Goal: Book appointment/travel/reservation

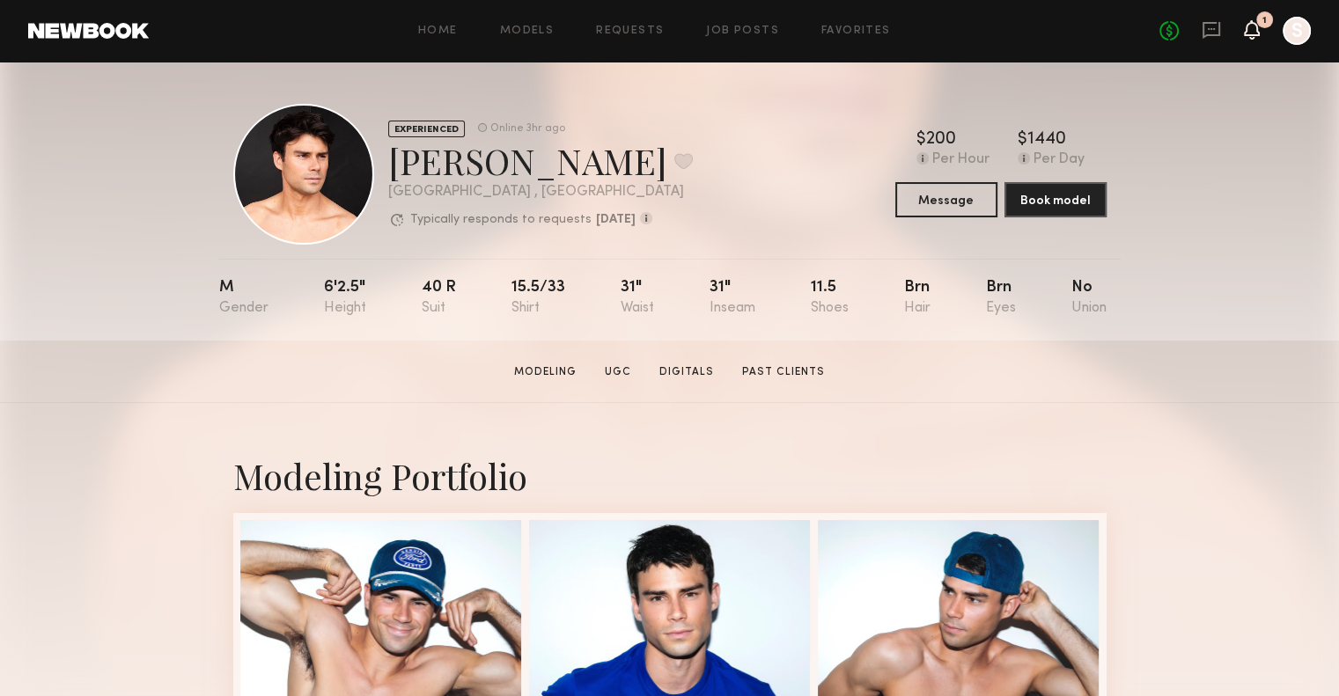
click at [1247, 34] on icon at bounding box center [1252, 29] width 14 height 12
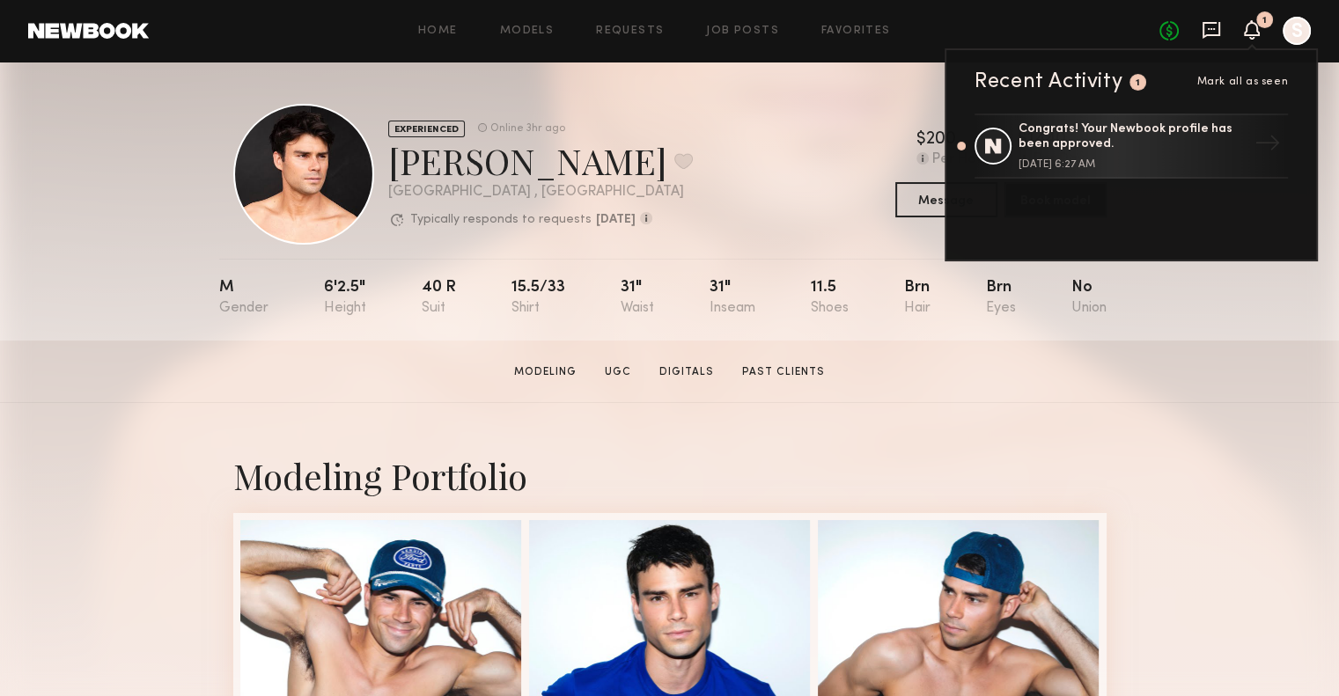
click at [1216, 33] on icon at bounding box center [1211, 29] width 19 height 19
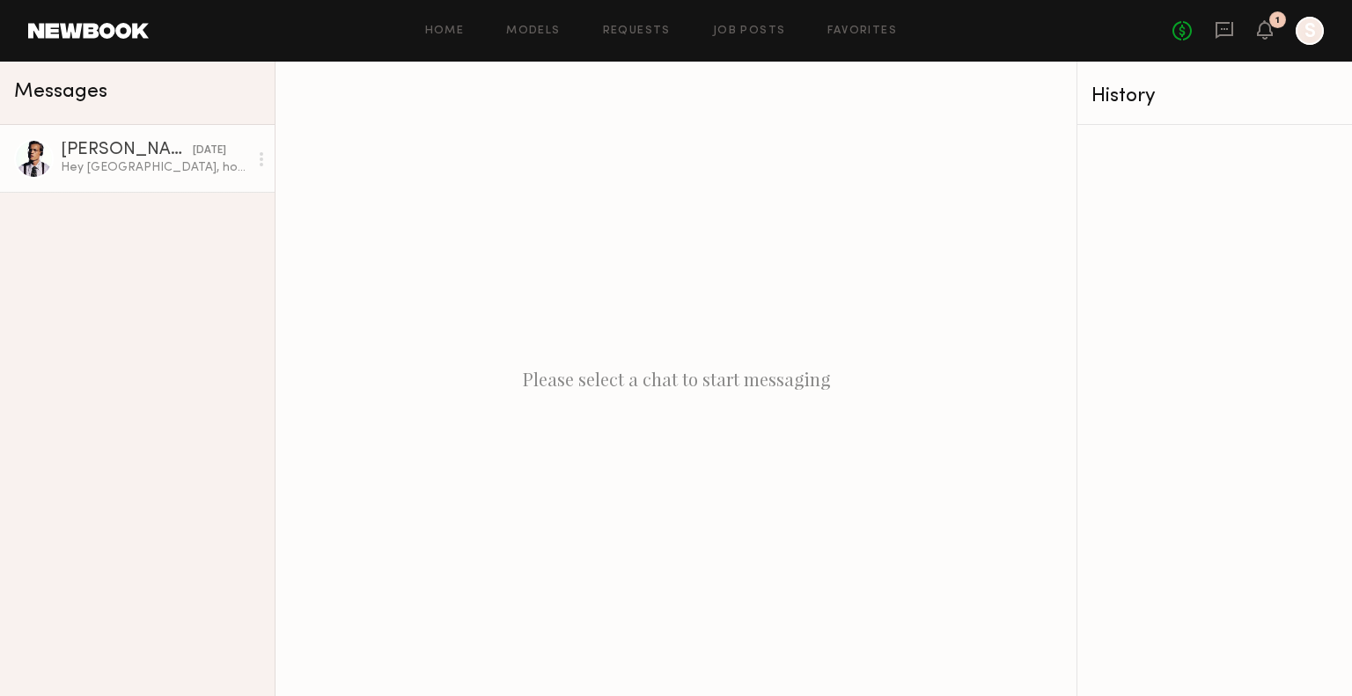
click at [139, 165] on div "Hey Sydney, how many hours would a half day be? My minimum is $150/hr. If that …" at bounding box center [155, 167] width 188 height 17
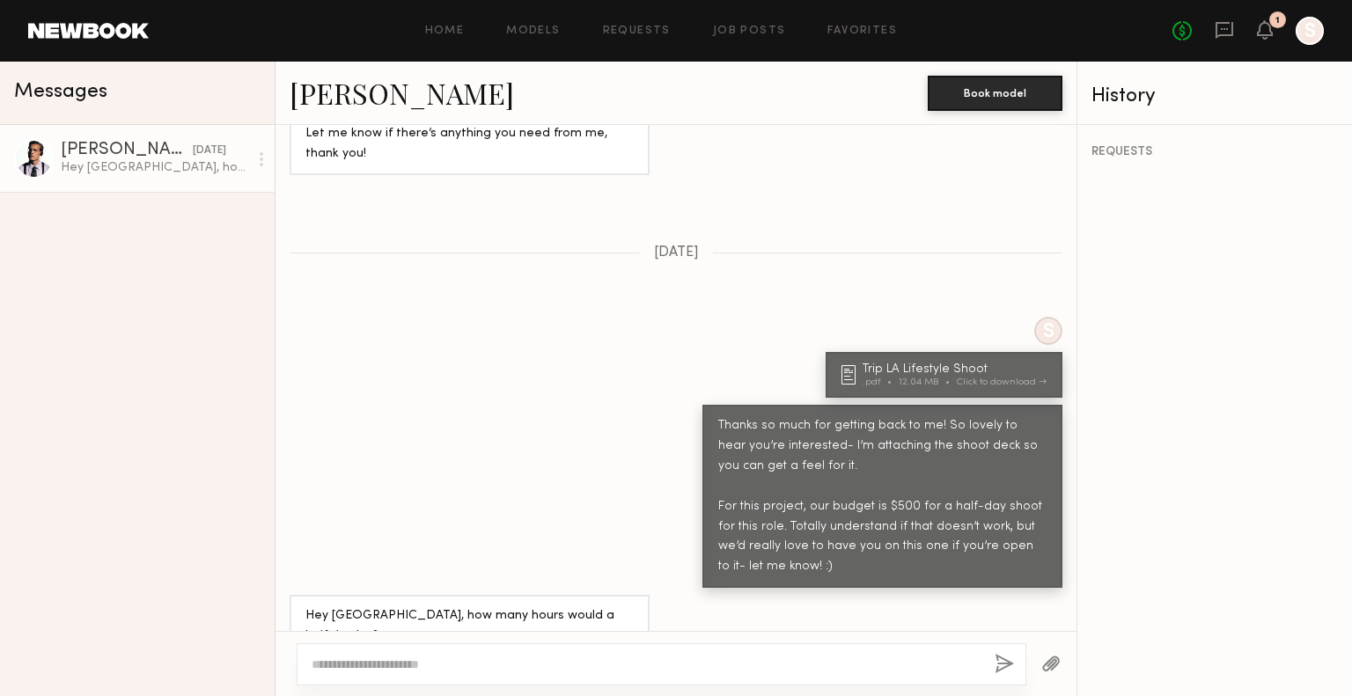
scroll to position [1321, 0]
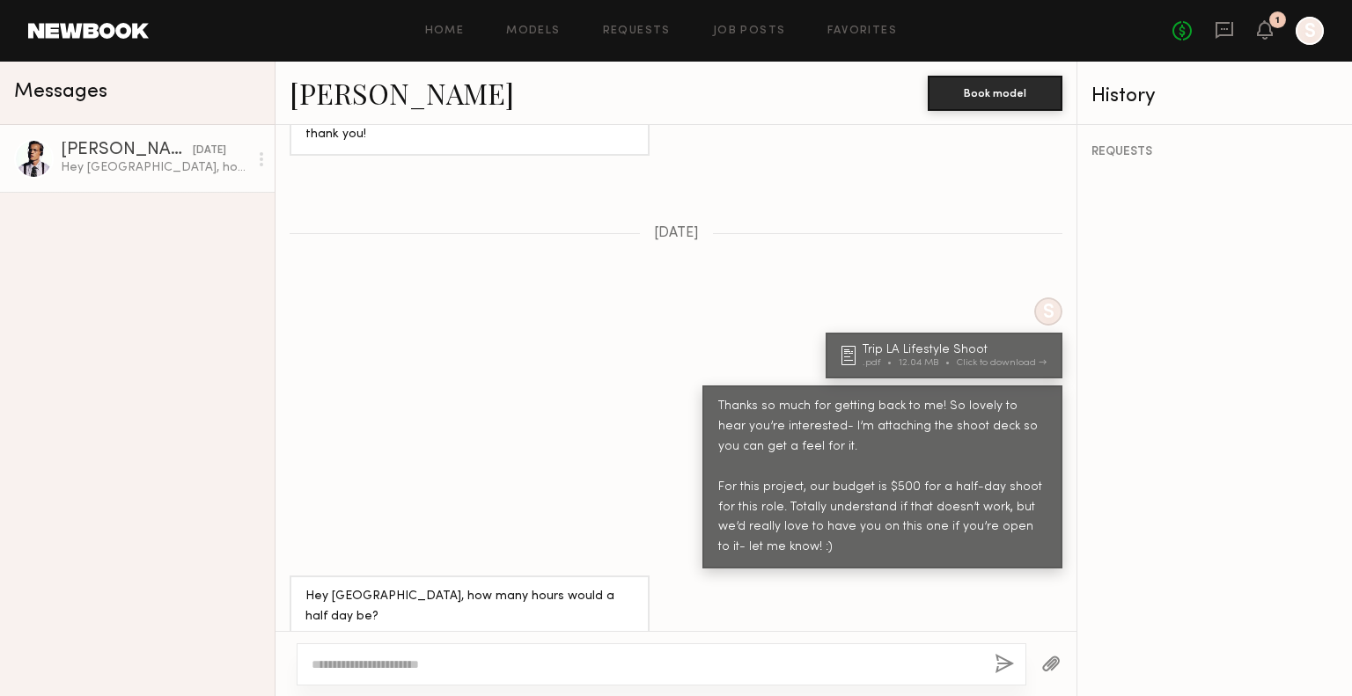
click at [645, 672] on textarea at bounding box center [646, 665] width 669 height 18
type textarea "**********"
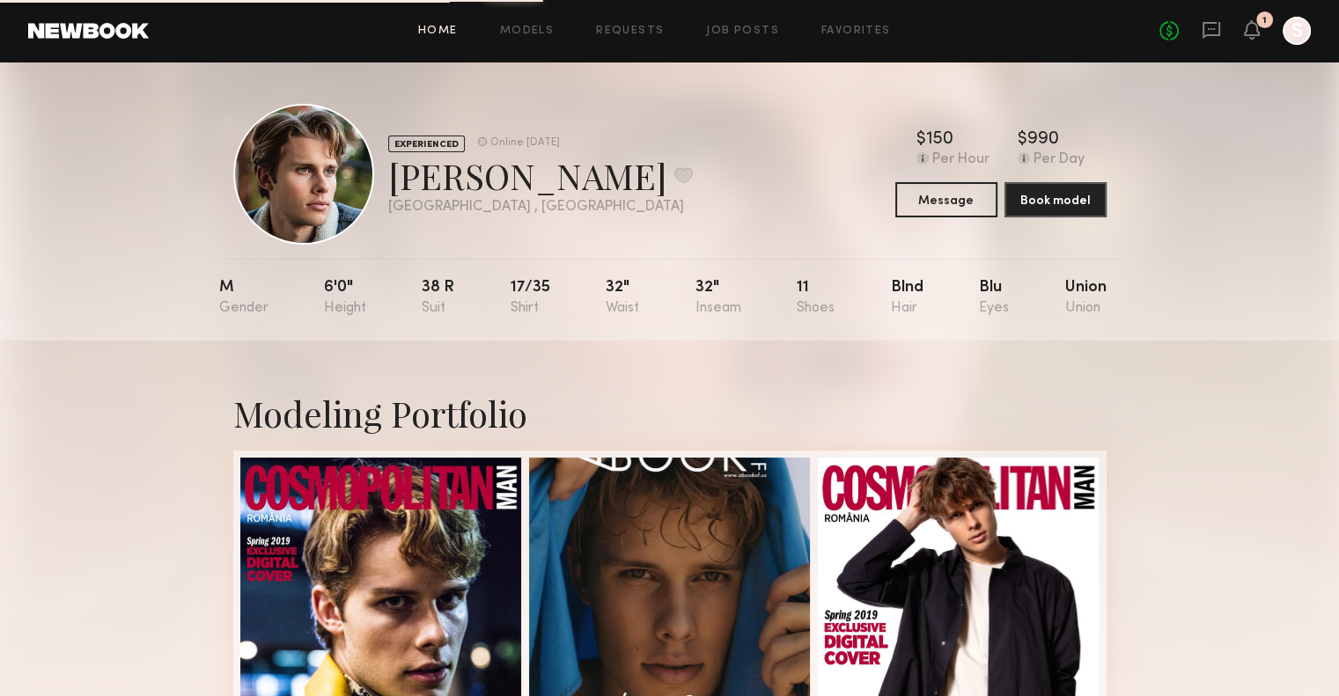
click at [447, 26] on link "Home" at bounding box center [438, 31] width 40 height 11
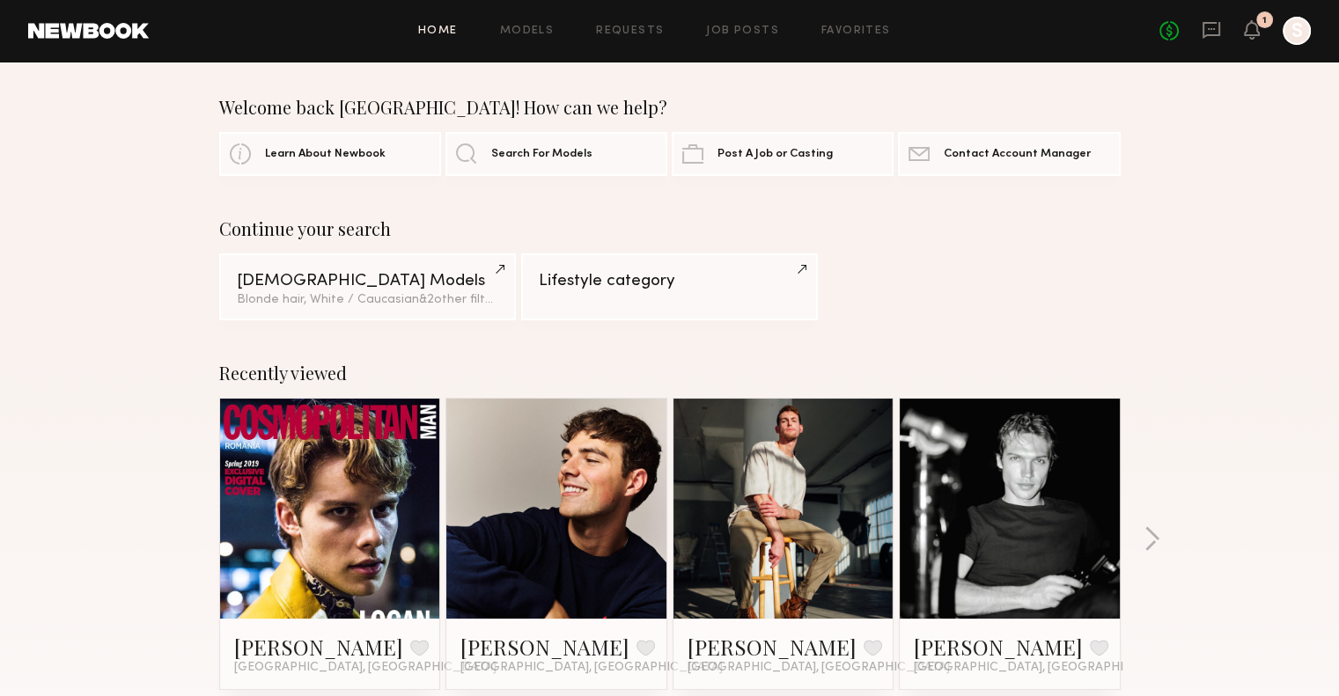
click at [1297, 34] on div at bounding box center [1297, 31] width 28 height 28
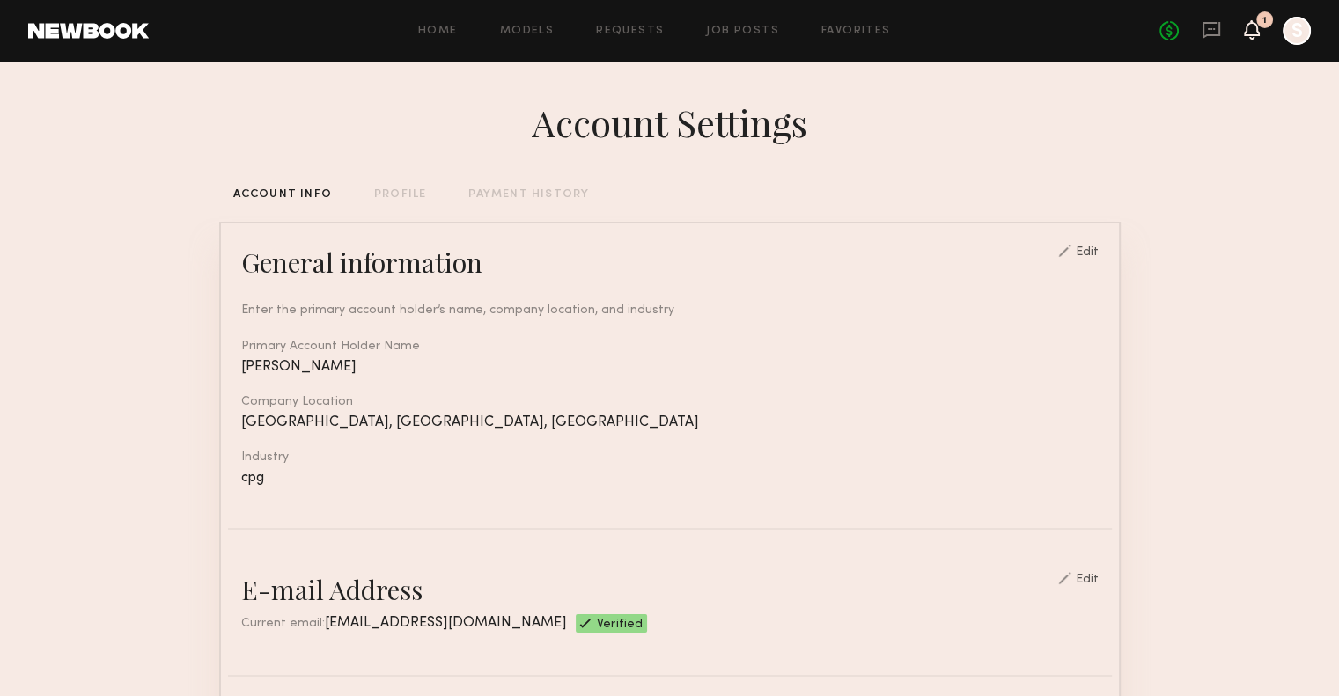
click at [1246, 27] on icon at bounding box center [1252, 29] width 14 height 12
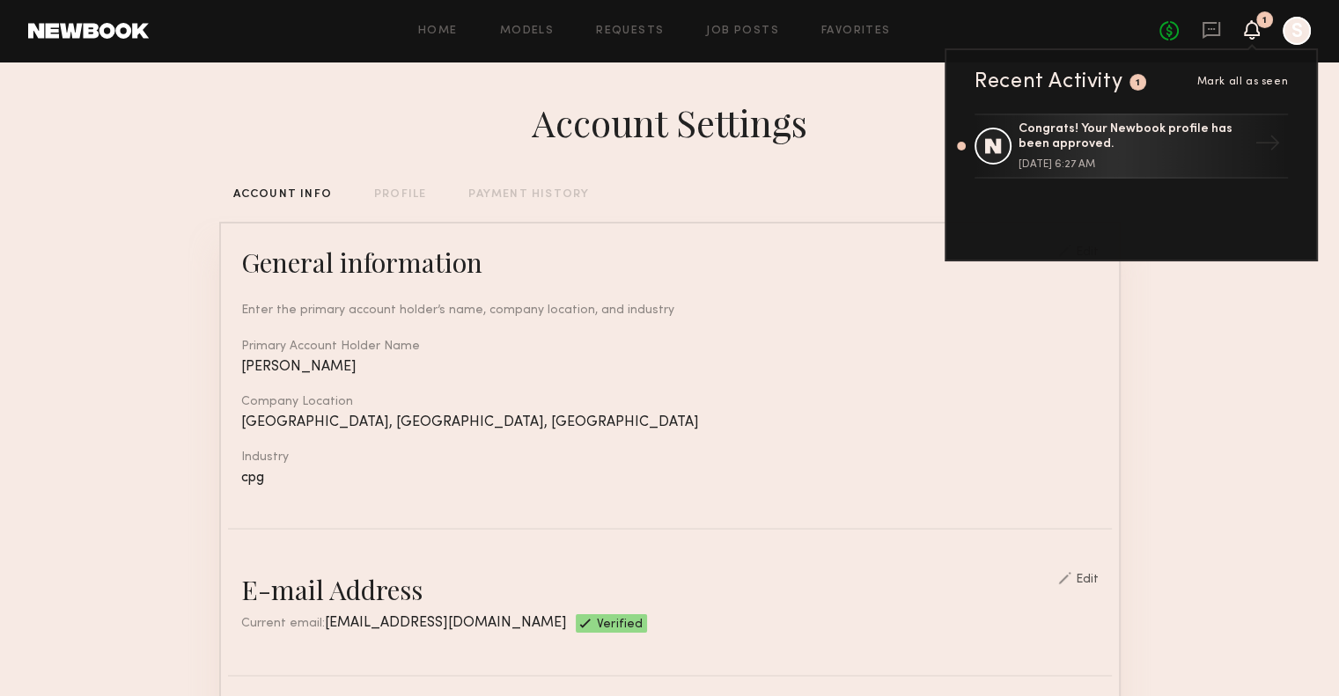
click at [1299, 20] on div at bounding box center [1297, 31] width 28 height 28
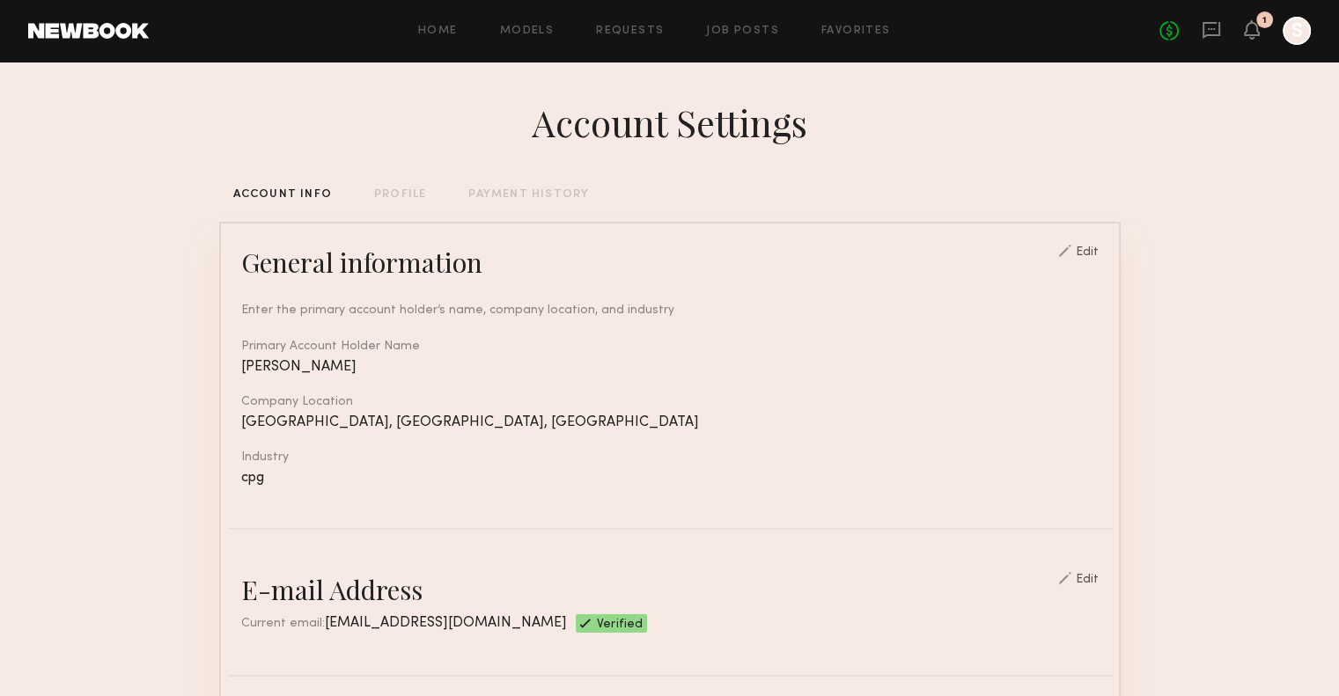
click at [705, 38] on div "Home Models Requests Job Posts Favorites Sign Out No fees up to $5,000 1 S" at bounding box center [730, 31] width 1162 height 28
click at [720, 27] on link "Job Posts" at bounding box center [742, 31] width 73 height 11
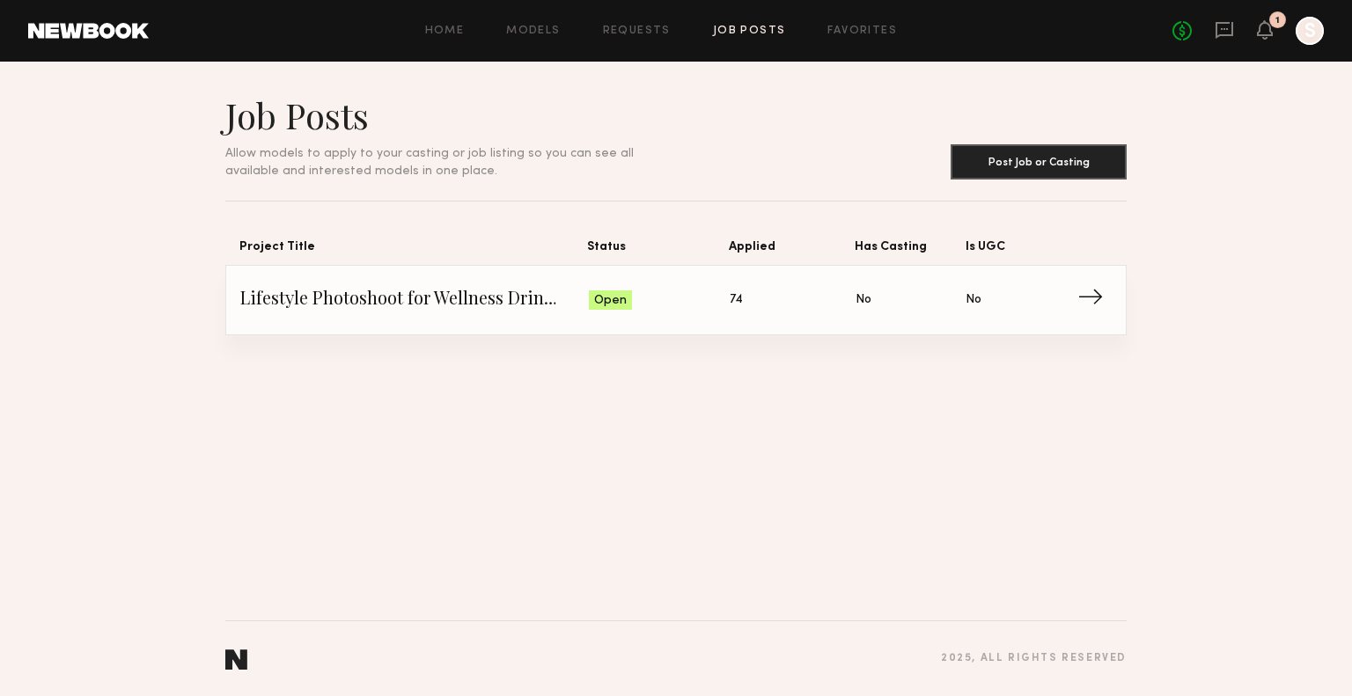
click at [488, 306] on span "Lifestyle Photoshoot for Wellness Drink Brand" at bounding box center [414, 300] width 349 height 26
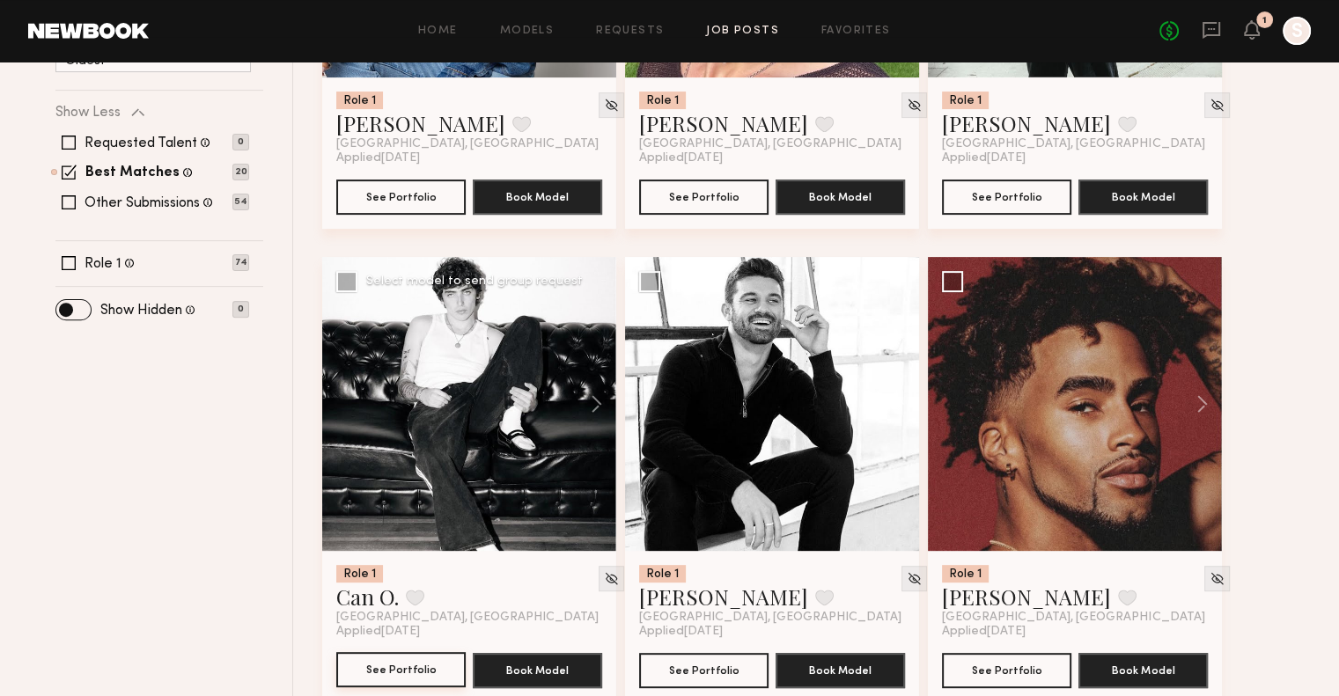
scroll to position [528, 0]
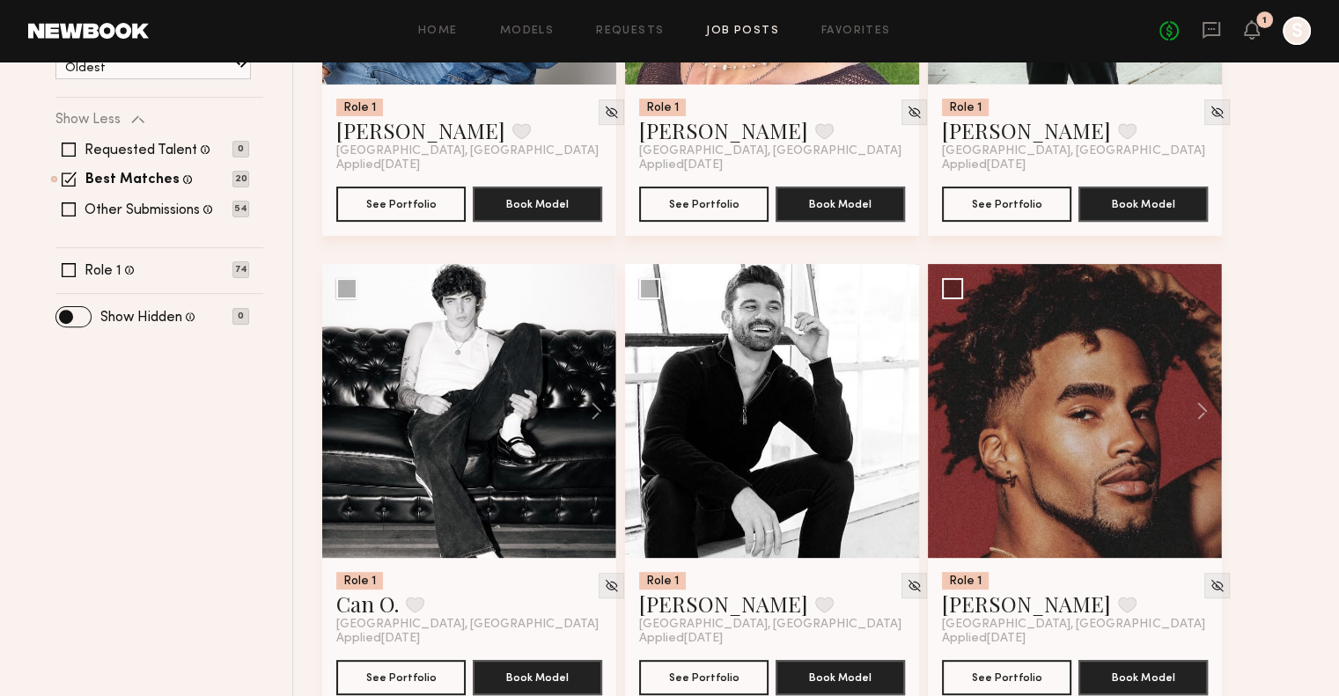
drag, startPoint x: 425, startPoint y: 427, endPoint x: 134, endPoint y: 548, distance: 315.4
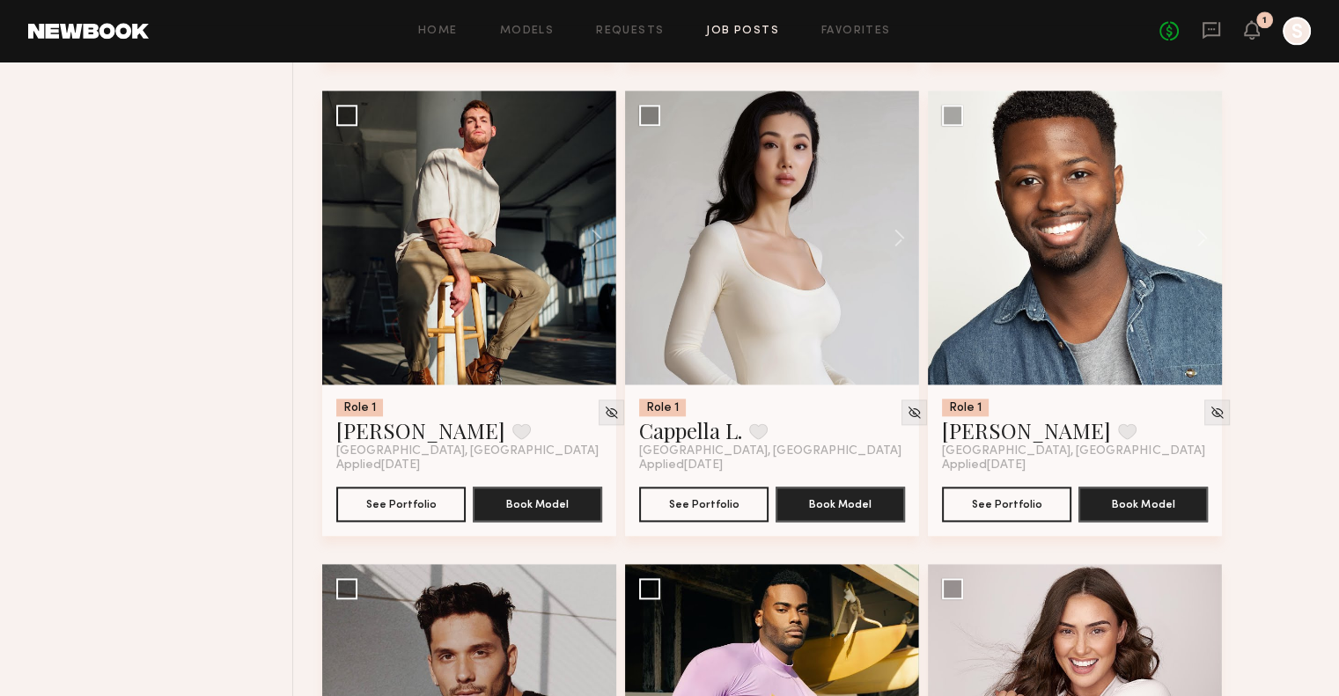
scroll to position [2113, 0]
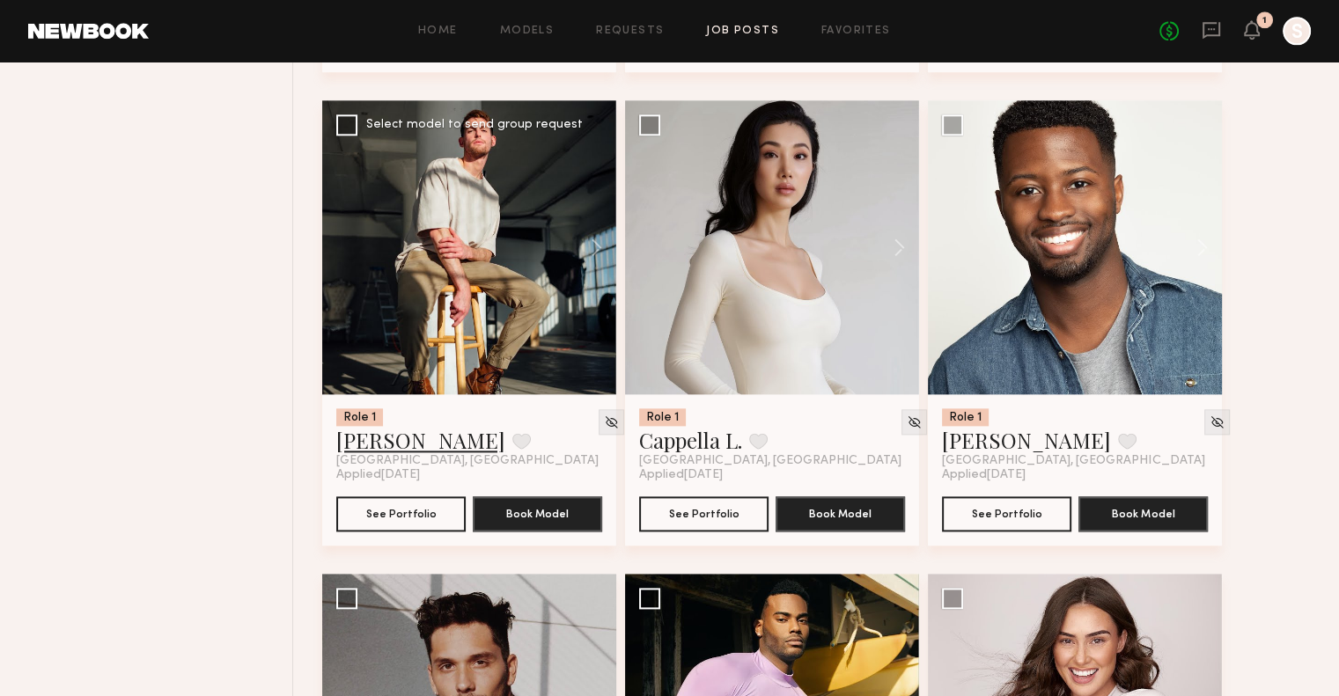
drag, startPoint x: 536, startPoint y: 281, endPoint x: 390, endPoint y: 432, distance: 210.5
click at [396, 425] on div "Role 1 Walter R. Favorite Los Angeles, CA" at bounding box center [467, 439] width 262 height 60
click at [381, 445] on link "Walter R." at bounding box center [420, 440] width 169 height 28
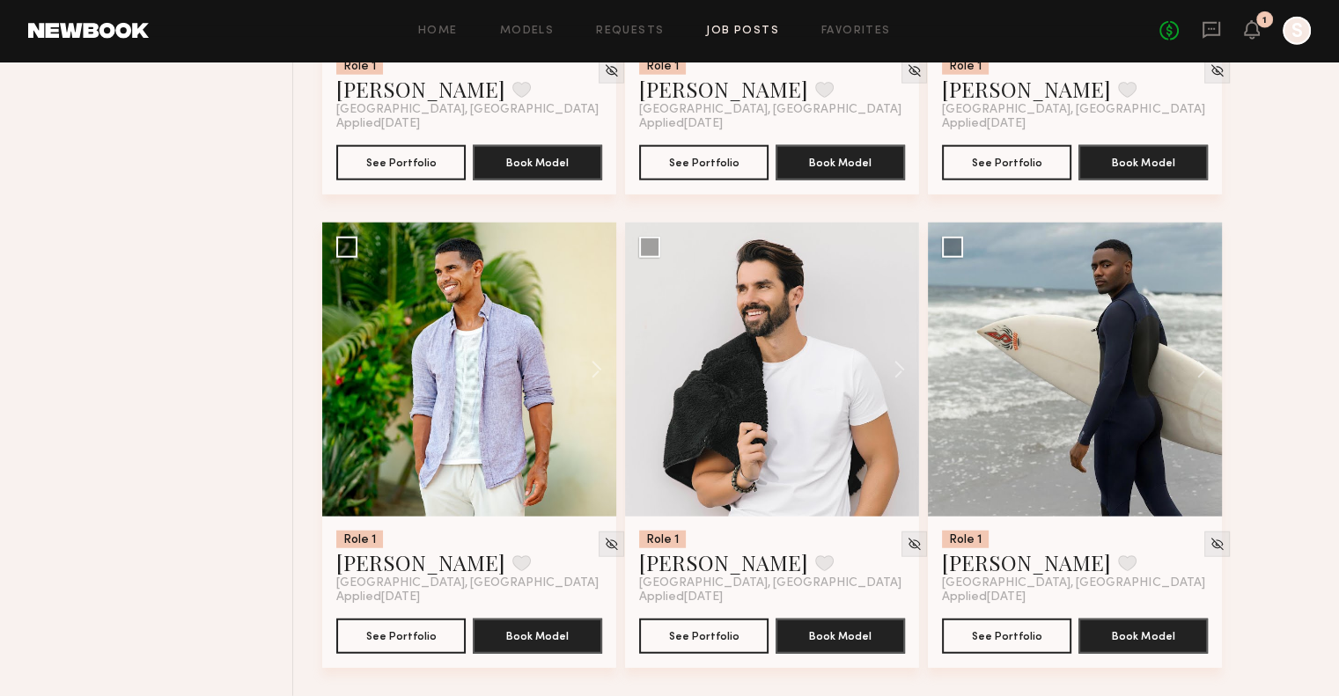
scroll to position [0, 0]
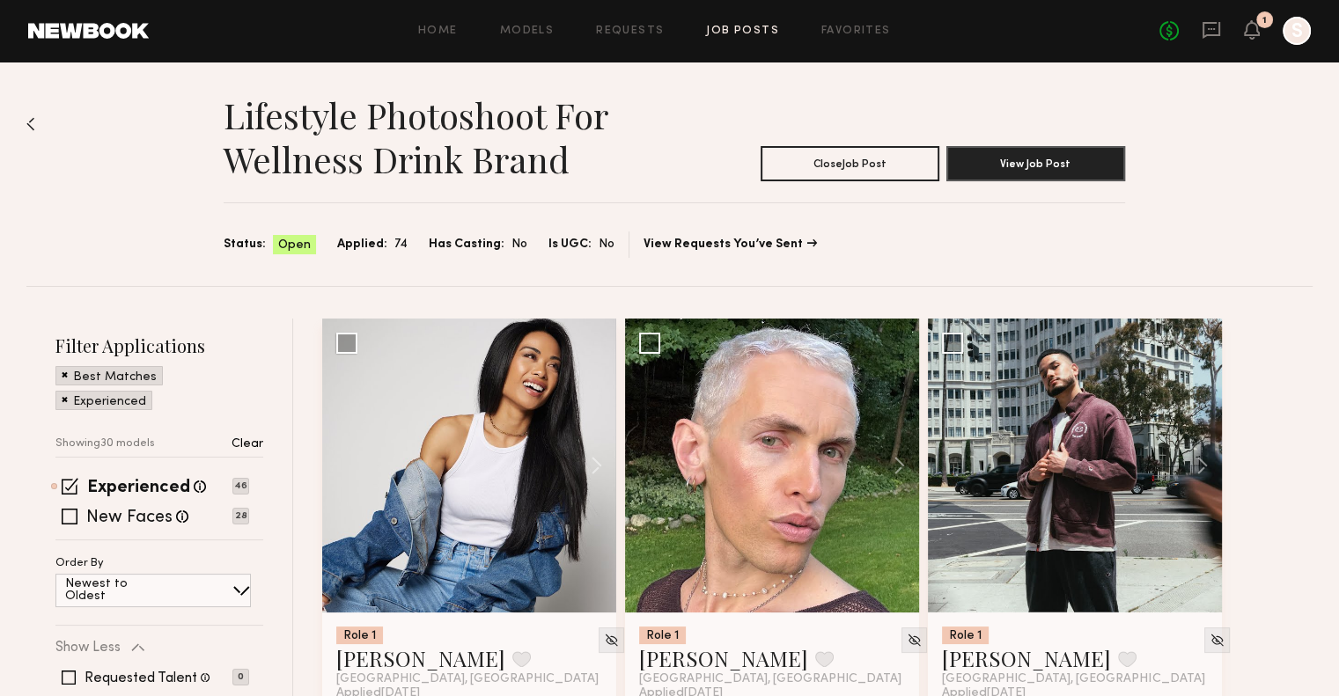
click at [394, 249] on span "74" at bounding box center [400, 244] width 13 height 19
click at [60, 372] on div "Best Matches" at bounding box center [108, 375] width 107 height 19
click at [67, 373] on span at bounding box center [65, 374] width 6 height 16
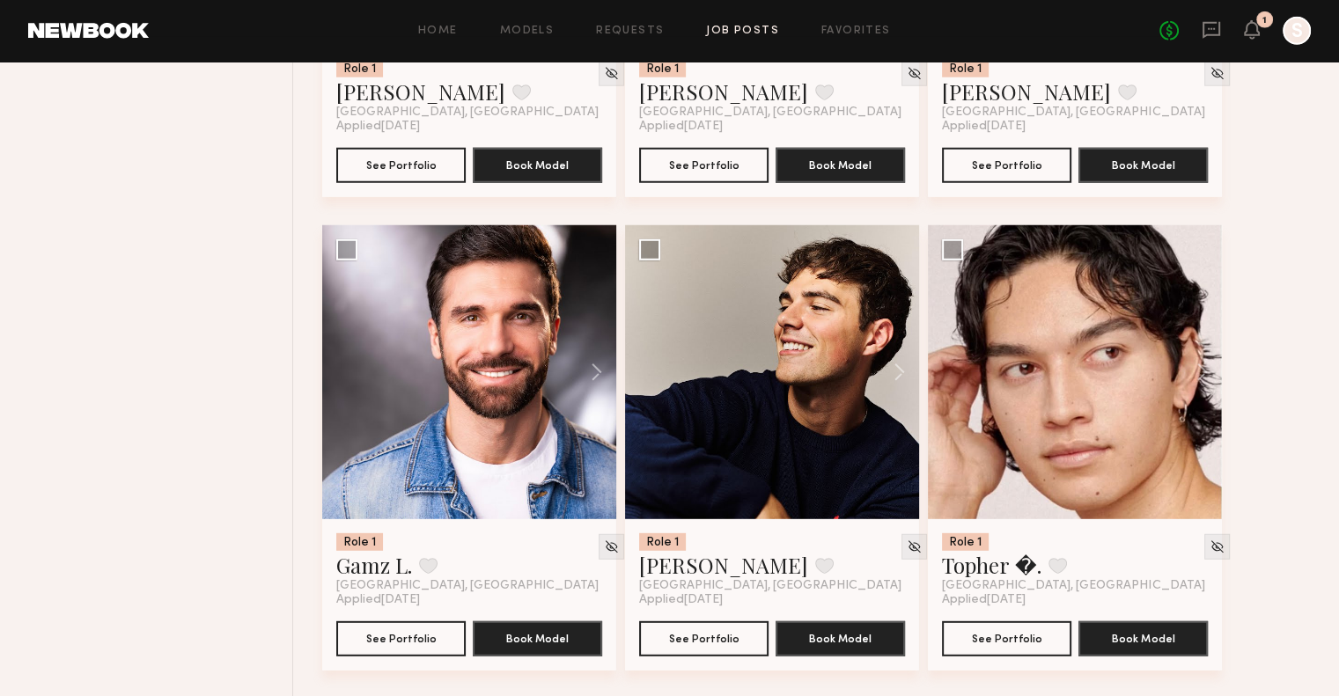
scroll to position [4930, 0]
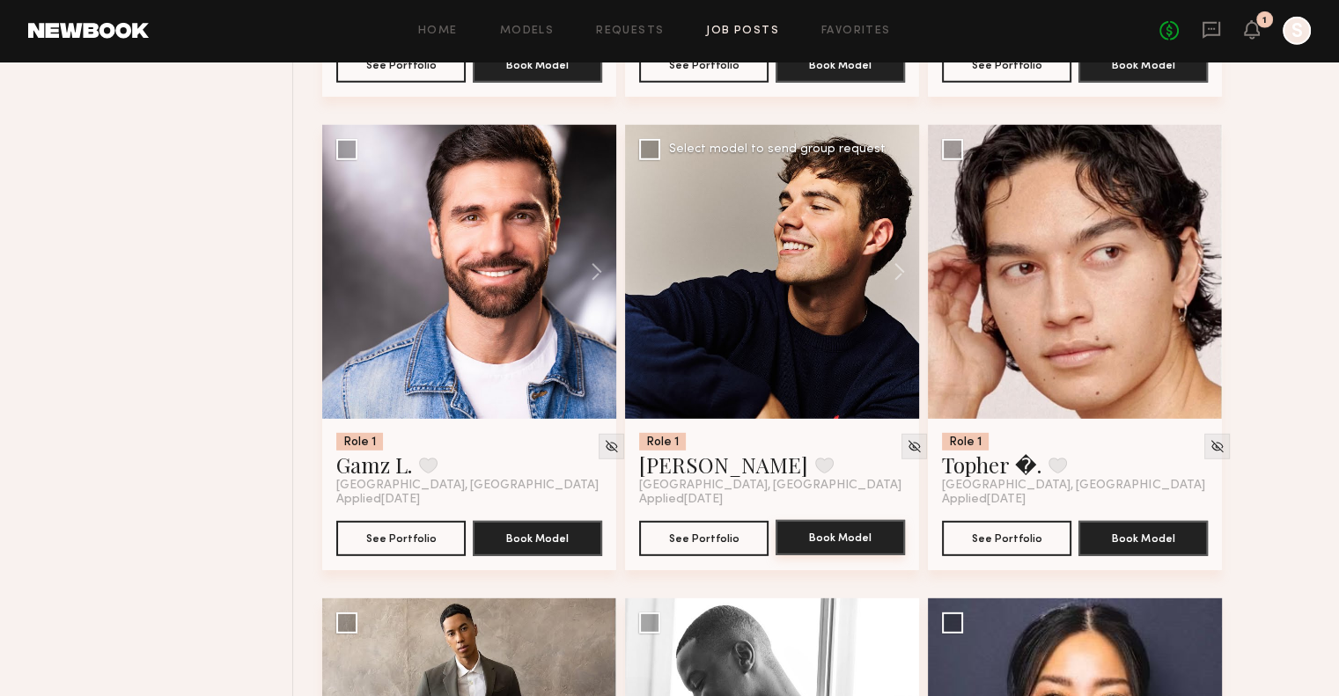
click at [828, 528] on button "Book Model" at bounding box center [840, 537] width 129 height 35
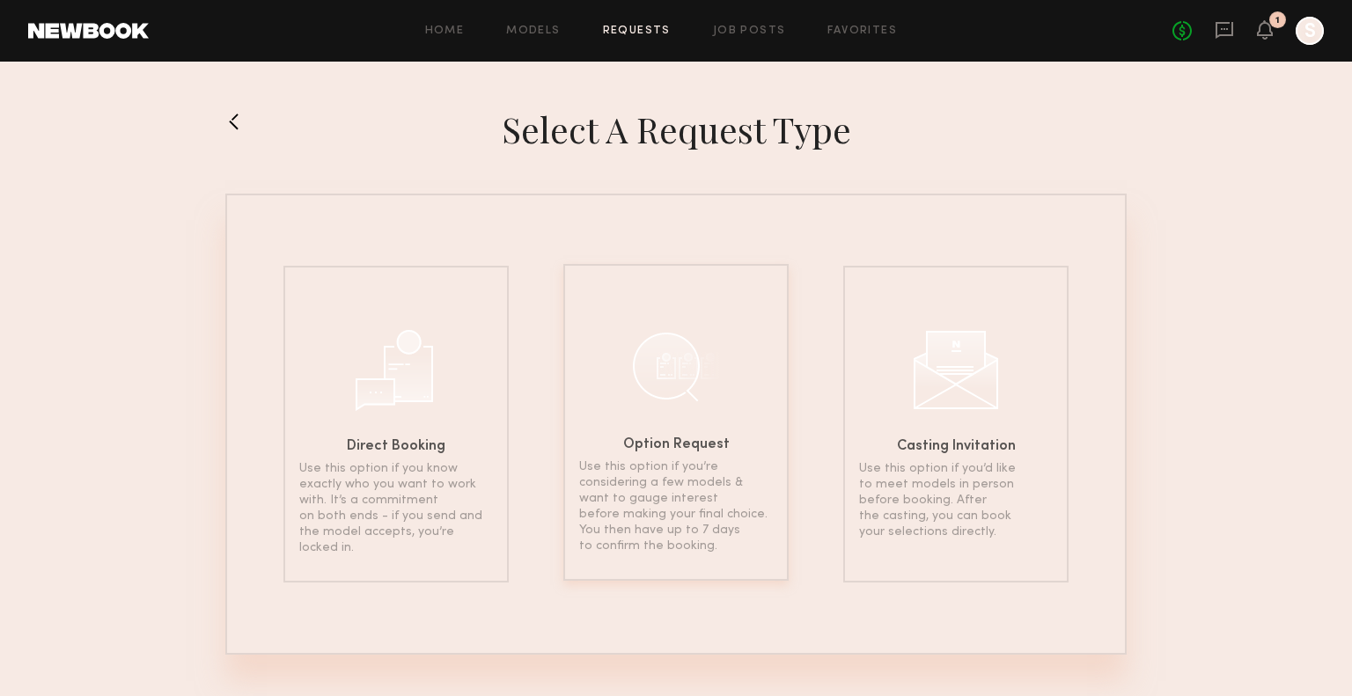
click at [747, 429] on div "Option Request Use this option if you’re considering a few models & want to gau…" at bounding box center [675, 422] width 225 height 317
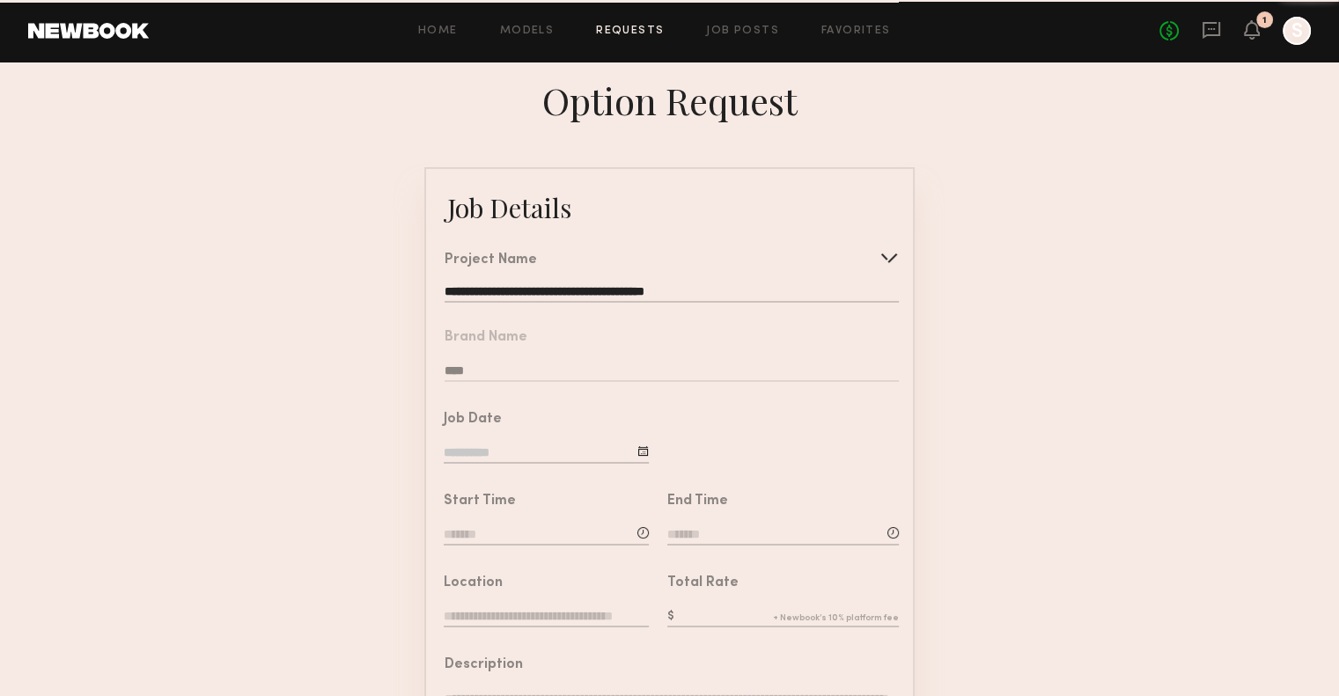
type input "**********"
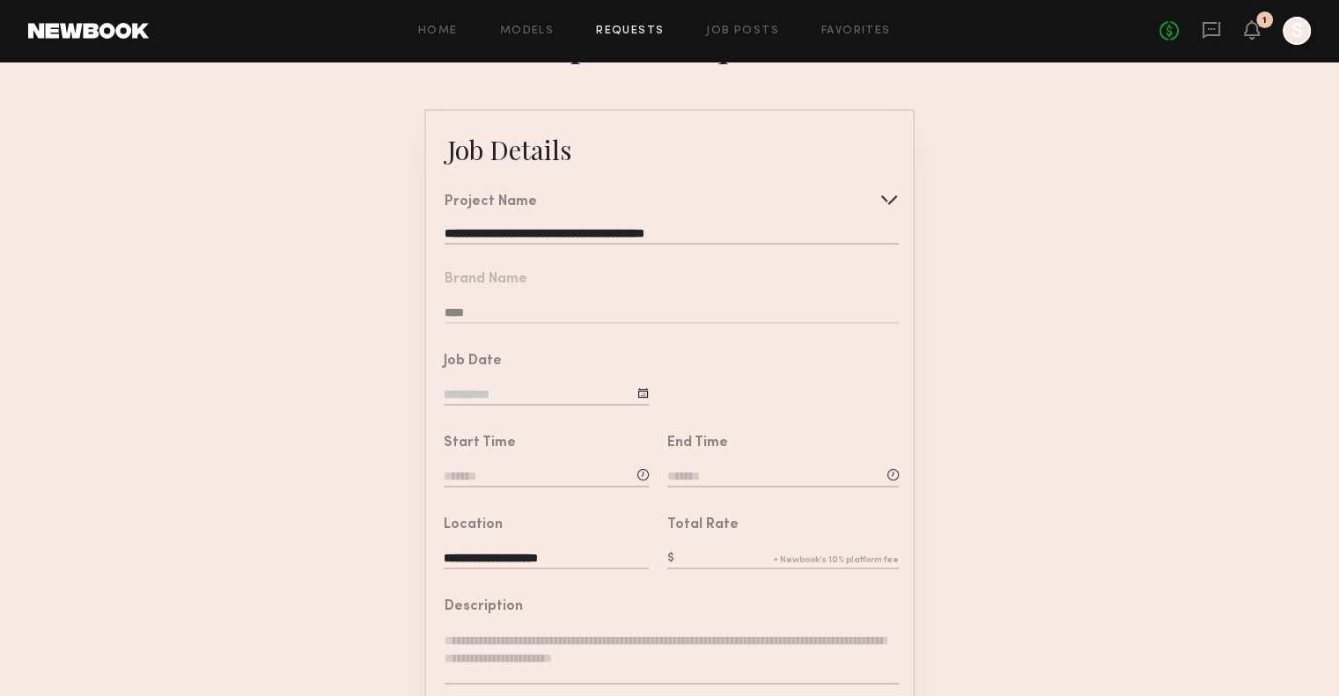
scroll to position [176, 0]
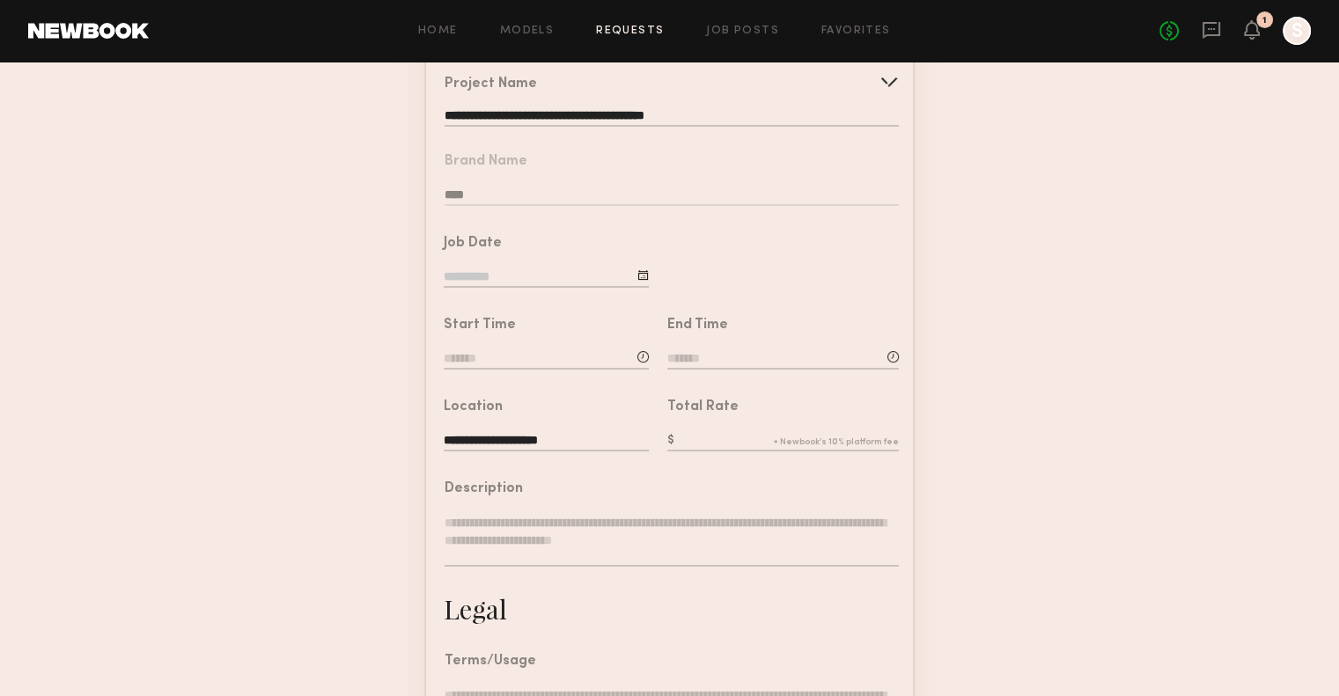
click at [641, 281] on div at bounding box center [642, 274] width 11 height 11
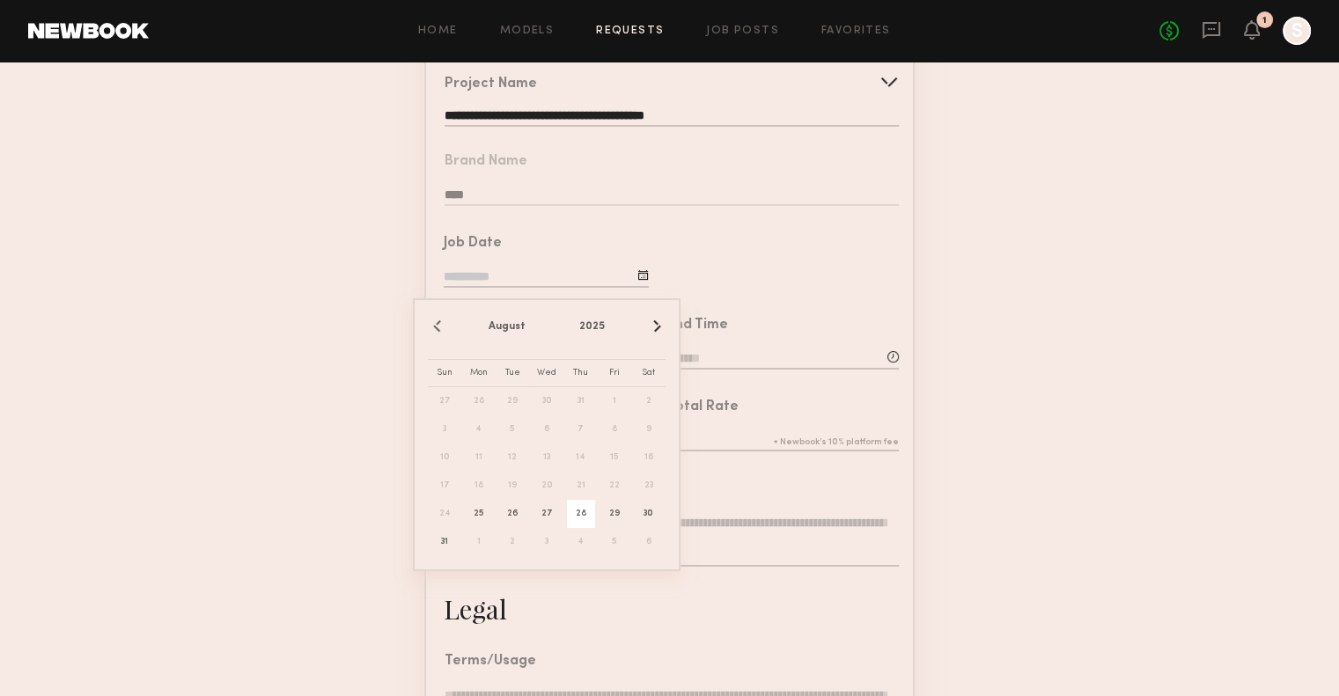
click at [575, 516] on span "28" at bounding box center [581, 514] width 28 height 28
type input "**********"
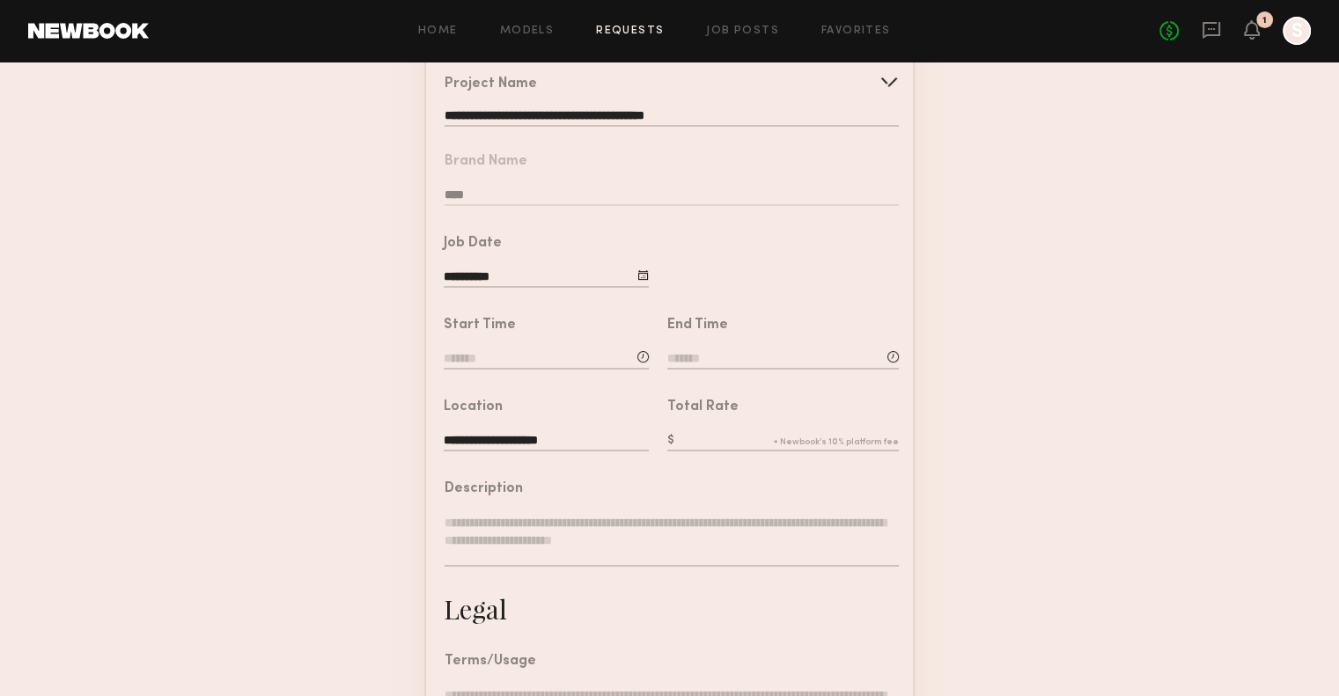
click at [528, 370] on input at bounding box center [546, 359] width 205 height 19
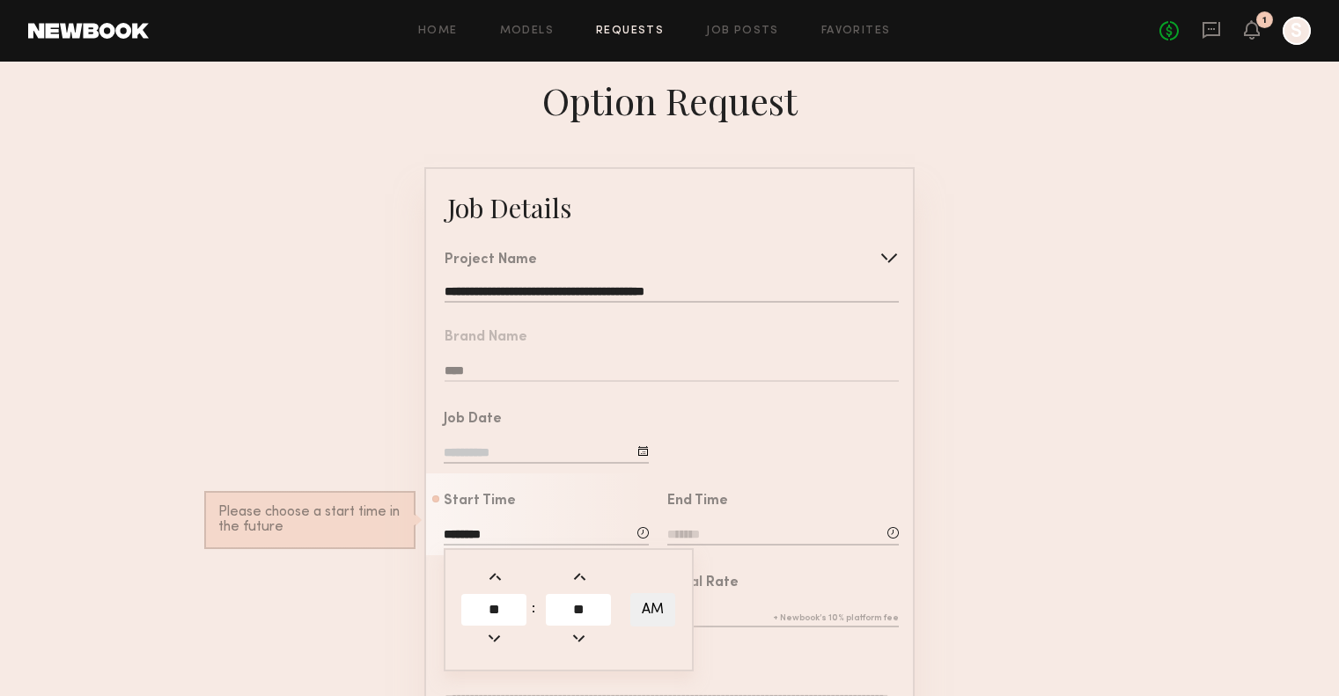
scroll to position [272, 0]
